Goal: Browse casually: Explore the website without a specific task or goal

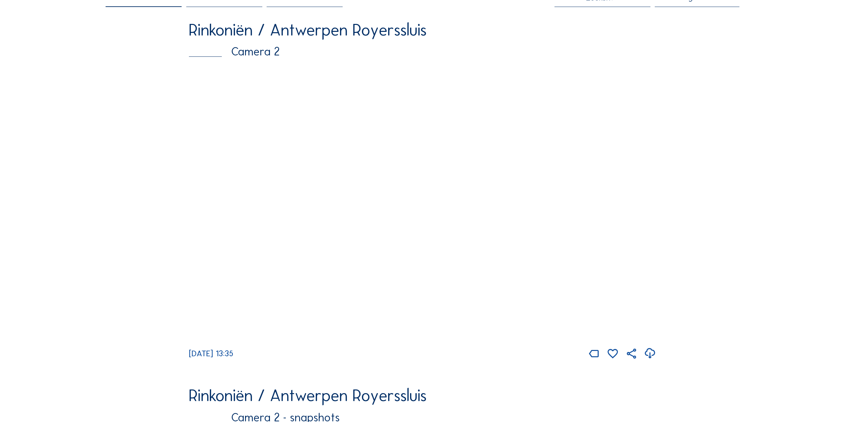
scroll to position [66, 0]
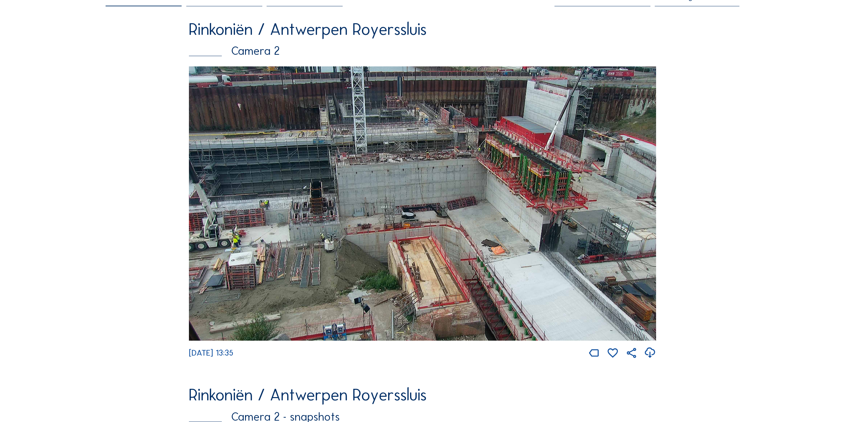
click at [261, 116] on img at bounding box center [422, 203] width 467 height 274
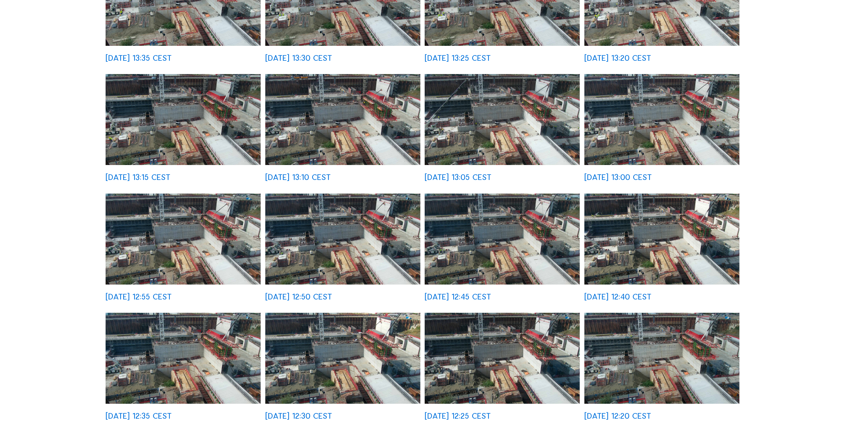
scroll to position [66, 0]
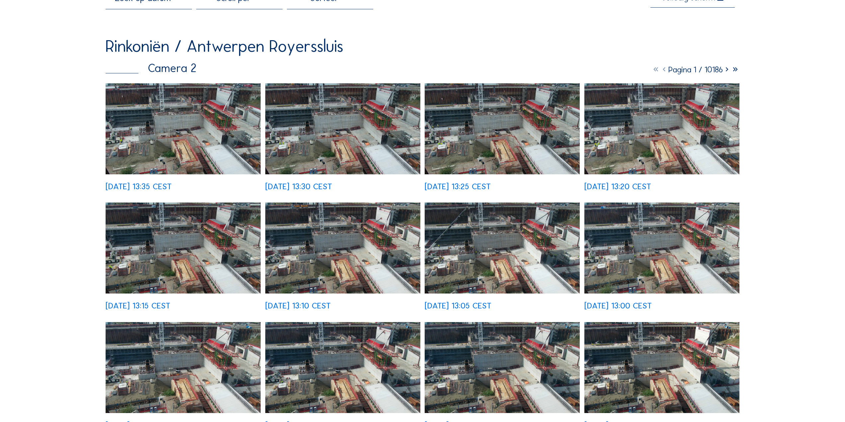
click at [194, 140] on img at bounding box center [183, 128] width 155 height 91
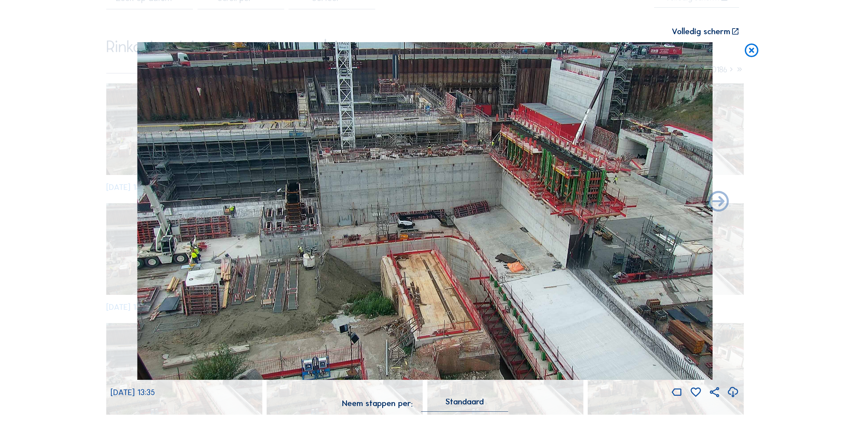
click at [756, 53] on icon at bounding box center [751, 50] width 17 height 17
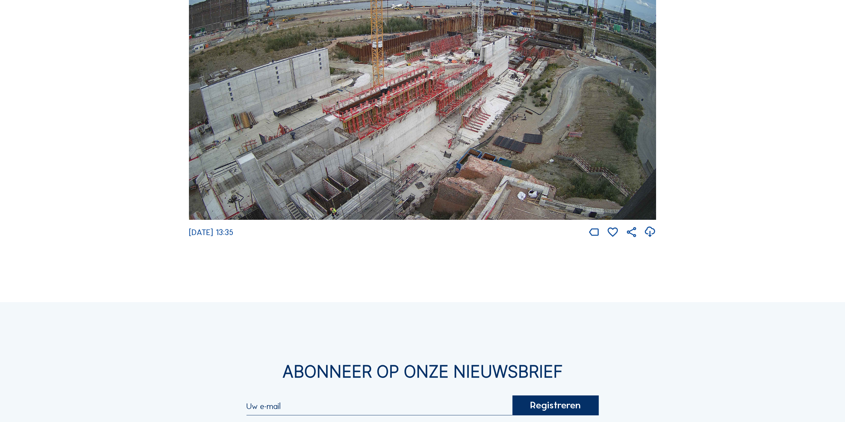
scroll to position [1619, 0]
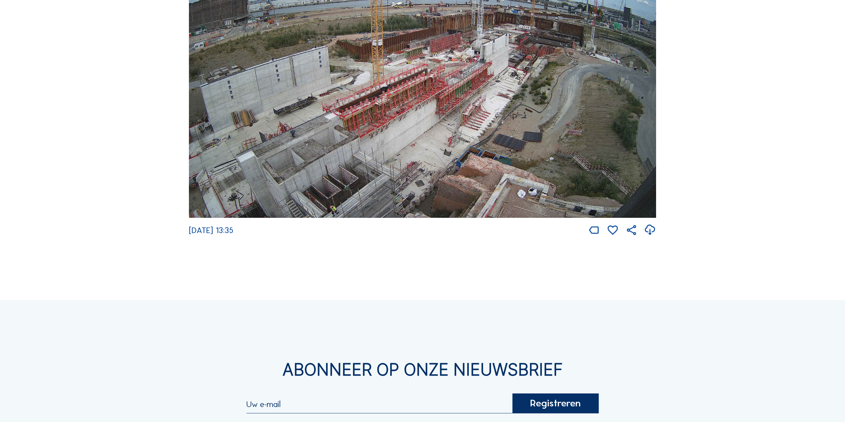
click at [329, 166] on img at bounding box center [422, 86] width 467 height 263
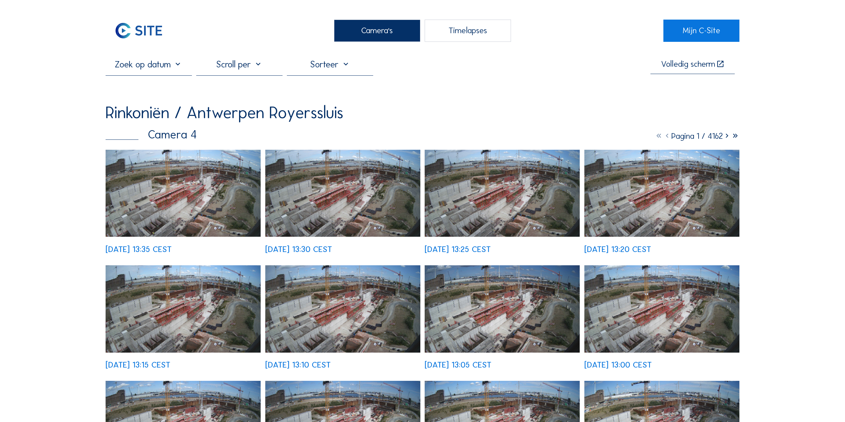
click at [211, 198] on img at bounding box center [183, 193] width 155 height 87
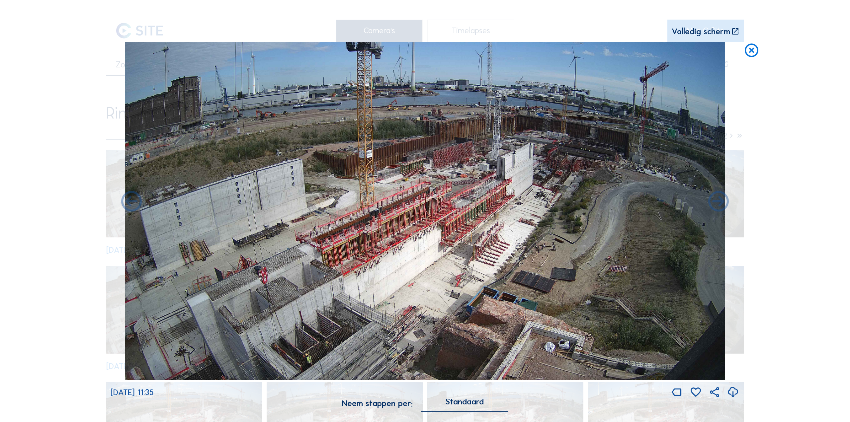
click at [754, 54] on icon at bounding box center [751, 50] width 17 height 17
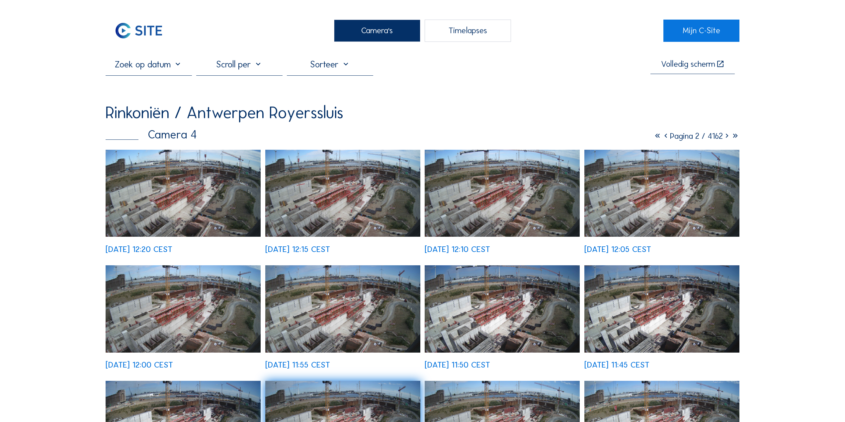
click at [126, 30] on img at bounding box center [139, 31] width 66 height 22
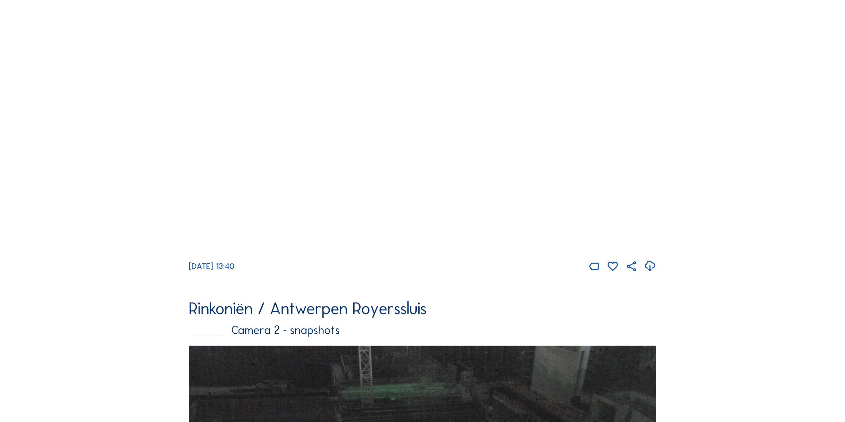
scroll to position [424, 0]
